Goal: Information Seeking & Learning: Compare options

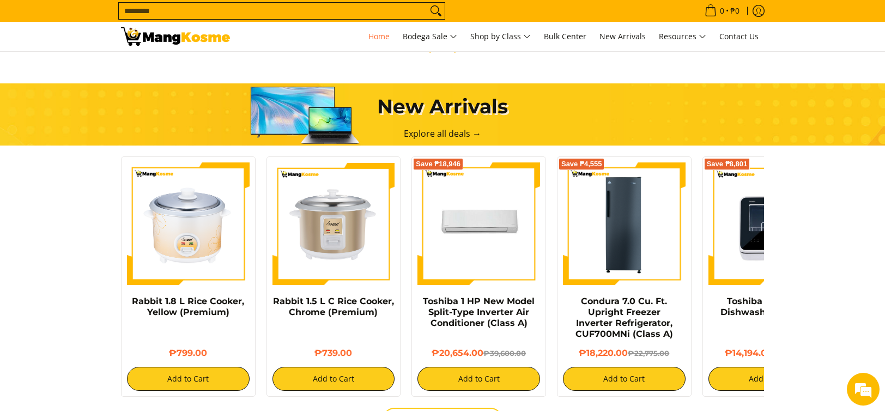
scroll to position [0, 1733]
click at [507, 324] on link "Toshiba 1 HP New Model Split-Type Inverter Air Conditioner (Class A)" at bounding box center [479, 312] width 112 height 32
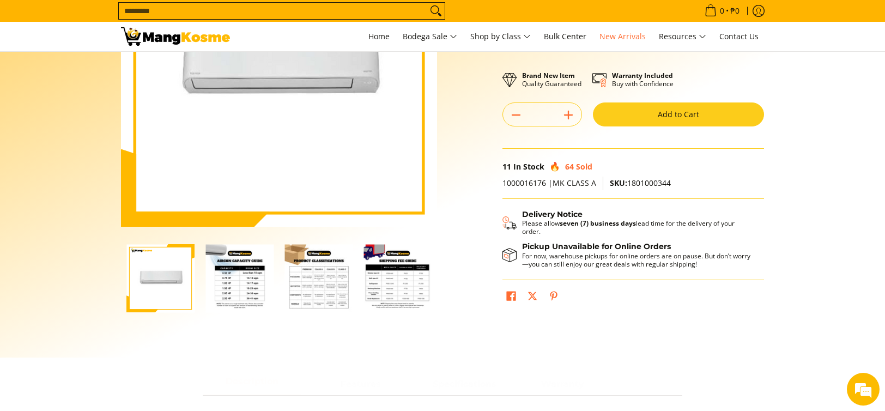
scroll to position [164, 0]
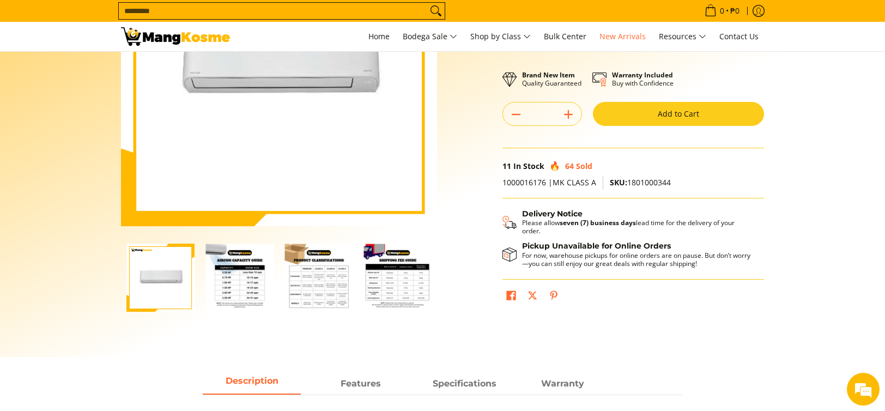
click at [240, 282] on img "Toshiba 1 HP New Model Split-Type Inverter Air Conditioner (Class A)-2" at bounding box center [239, 278] width 68 height 68
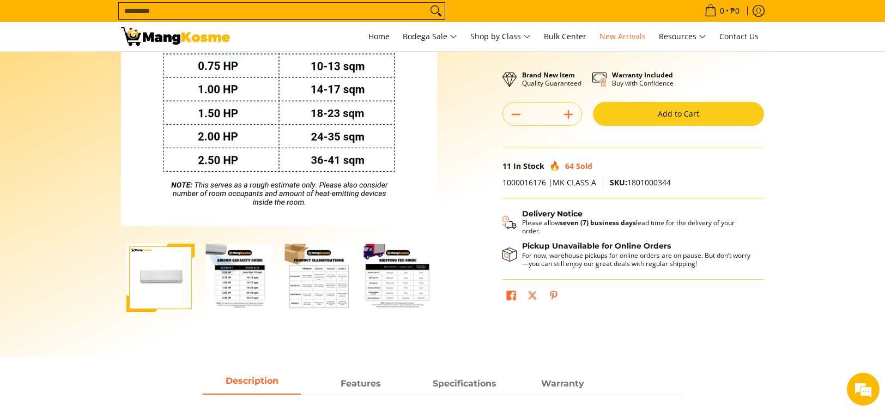
click at [173, 269] on img "Toshiba 1 HP New Model Split-Type Inverter Air Conditioner (Class A)-1" at bounding box center [160, 278] width 68 height 68
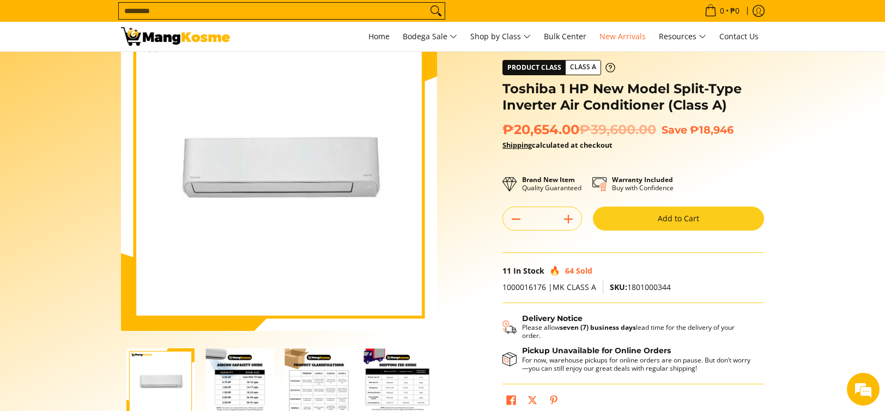
scroll to position [55, 0]
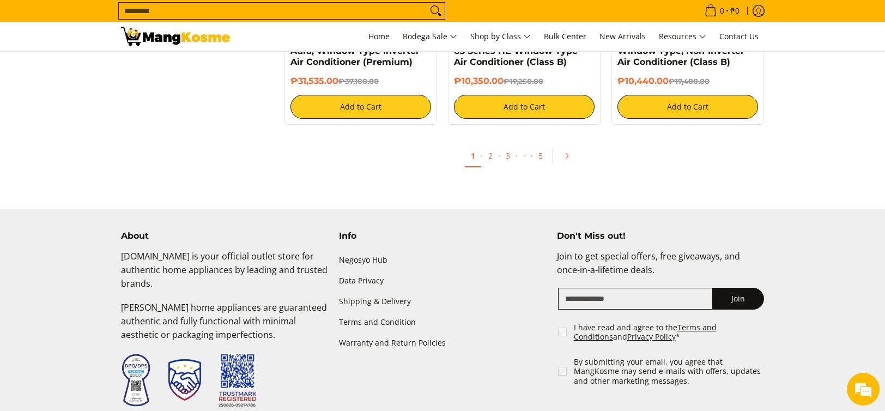
scroll to position [2235, 0]
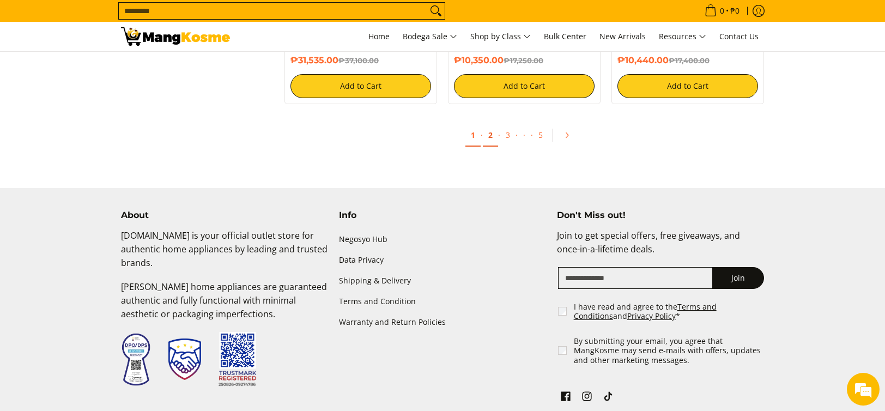
click at [486, 141] on link "2" at bounding box center [490, 135] width 15 height 22
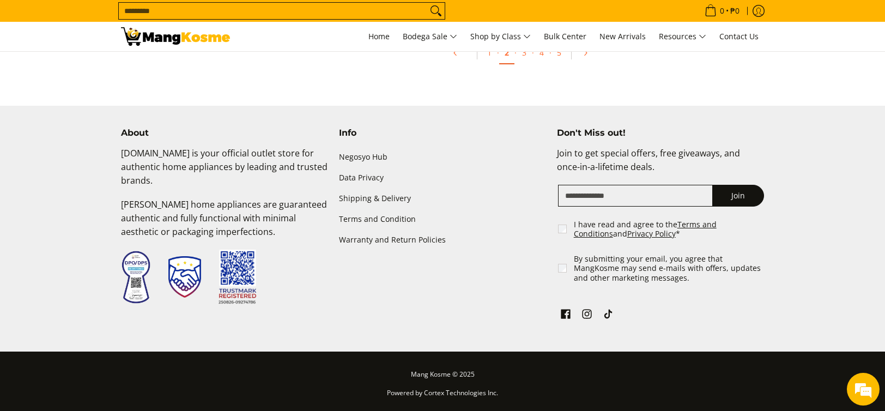
scroll to position [2209, 0]
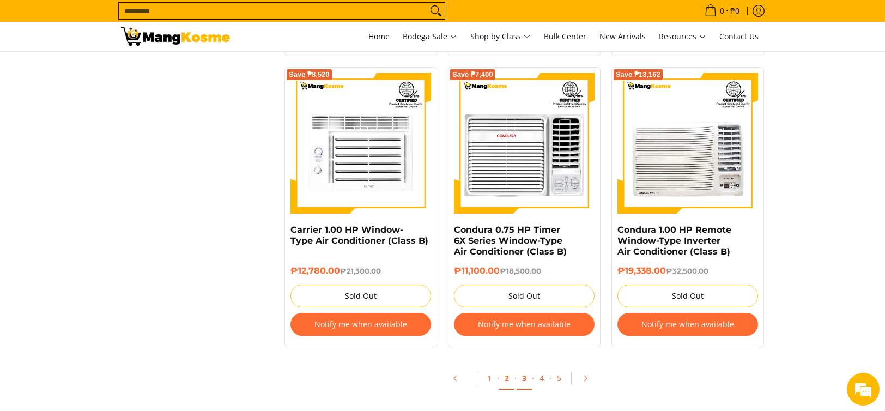
click at [520, 377] on link "3" at bounding box center [524, 378] width 15 height 22
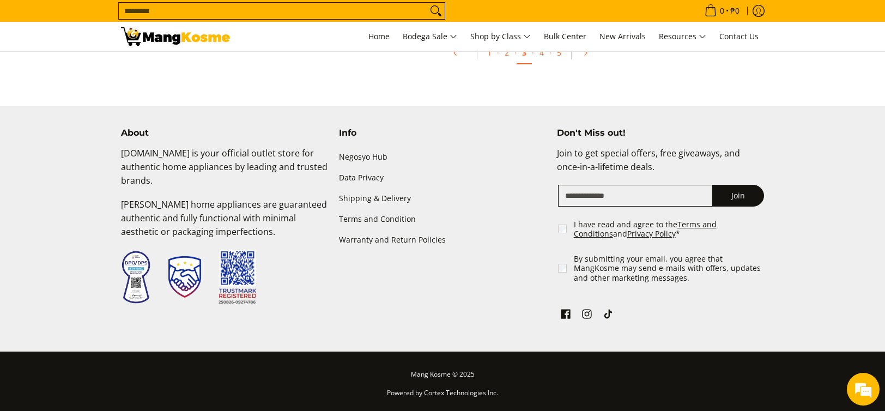
scroll to position [2438, 0]
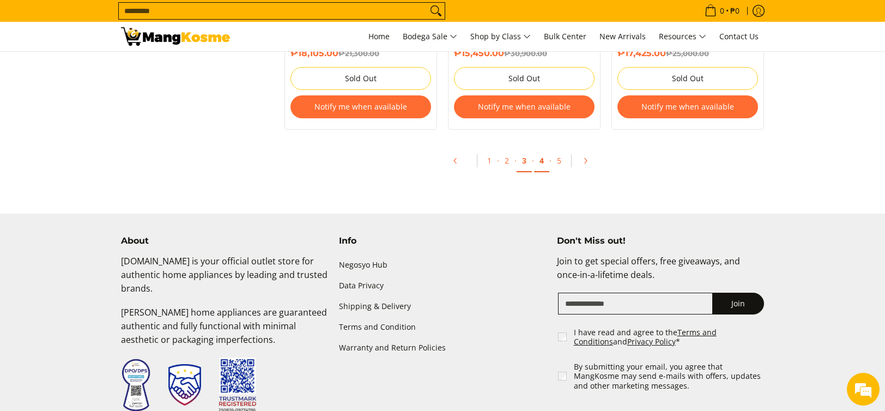
click at [542, 162] on link "4" at bounding box center [541, 161] width 15 height 22
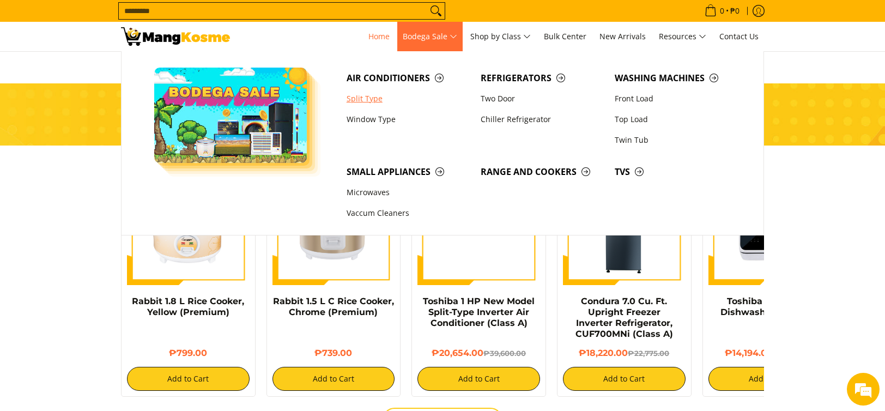
scroll to position [0, 867]
click at [363, 101] on link "Split Type" at bounding box center [408, 98] width 134 height 21
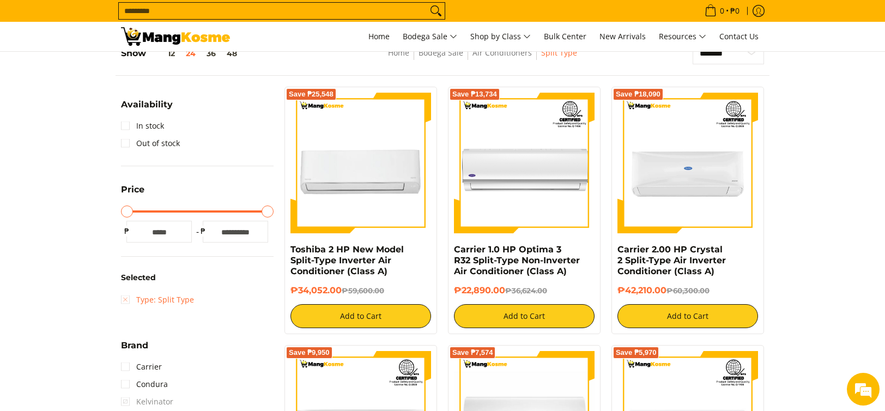
scroll to position [218, 0]
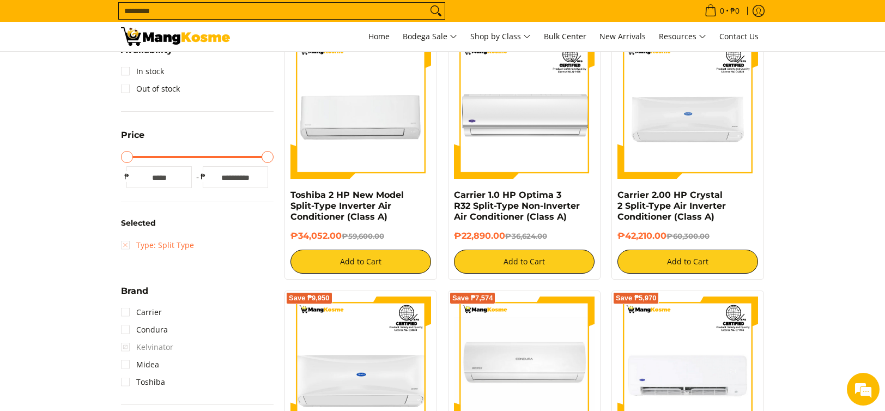
click at [126, 244] on link "Type: Split Type" at bounding box center [157, 245] width 73 height 17
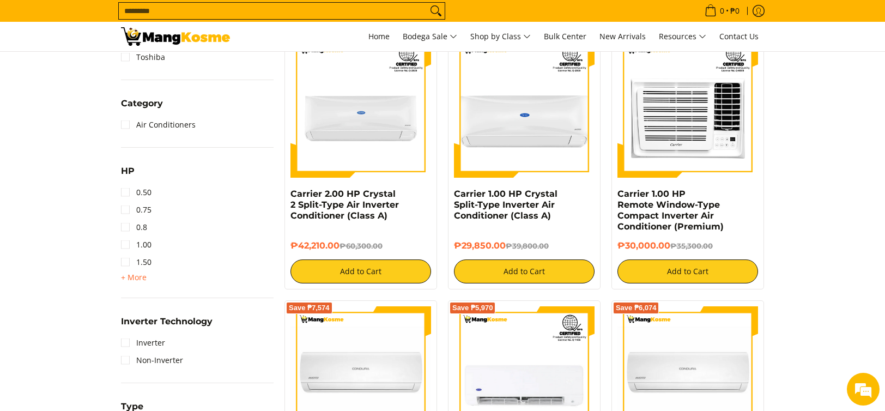
scroll to position [480, 0]
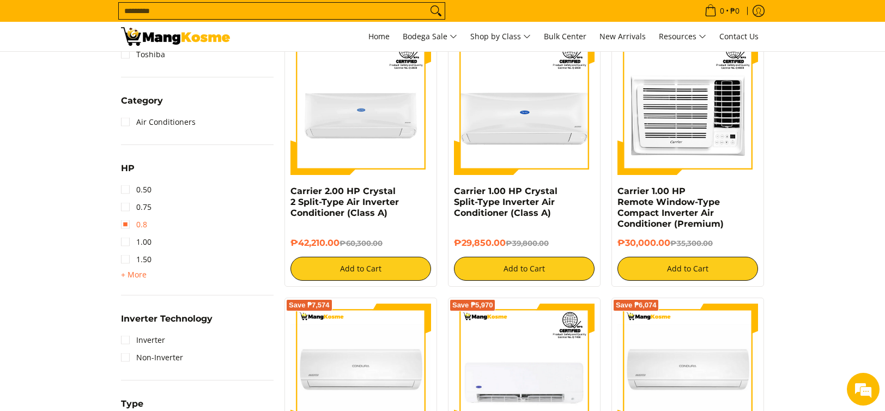
click at [143, 220] on link "0.8" at bounding box center [134, 224] width 26 height 17
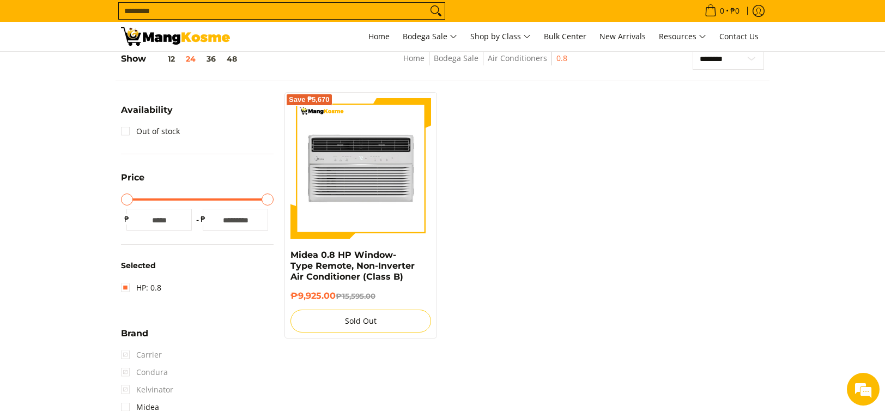
scroll to position [153, 0]
